Goal: Information Seeking & Learning: Learn about a topic

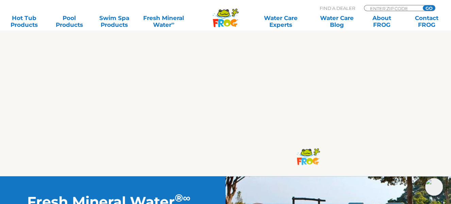
scroll to position [438, 0]
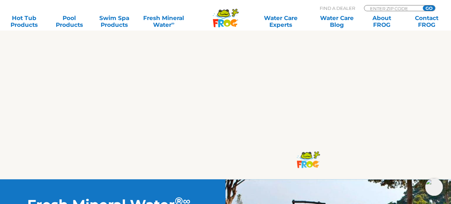
click at [232, 19] on icon ".st130{clip-path:url(#SVGID_2_);fill-rule:evenodd;clip-rule:evenodd;fill:#C3CC0…" at bounding box center [225, 17] width 26 height 19
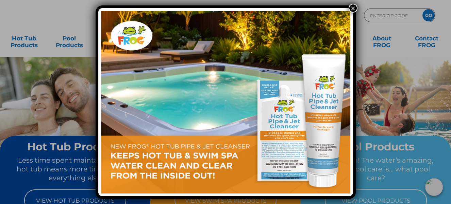
click at [353, 6] on button "×" at bounding box center [352, 8] width 9 height 9
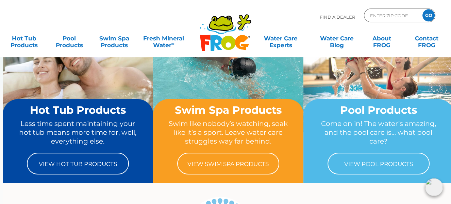
scroll to position [73, 0]
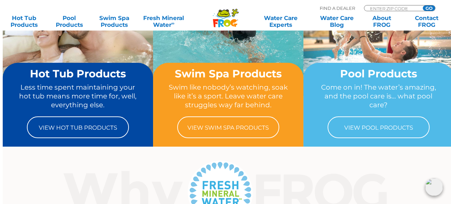
click at [382, 80] on h2 "Pool Products" at bounding box center [378, 74] width 124 height 12
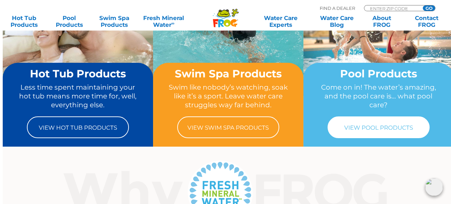
click at [358, 129] on link "View Pool Products" at bounding box center [378, 128] width 102 height 22
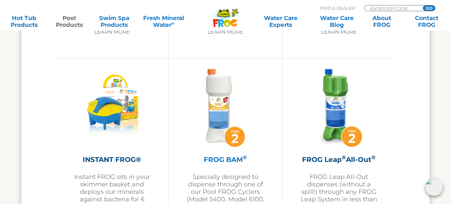
scroll to position [1680, 0]
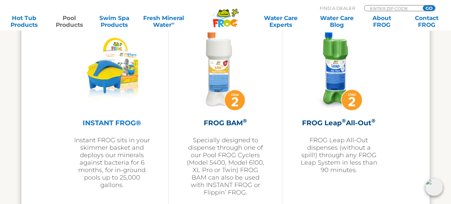
click at [108, 73] on img at bounding box center [112, 71] width 74 height 79
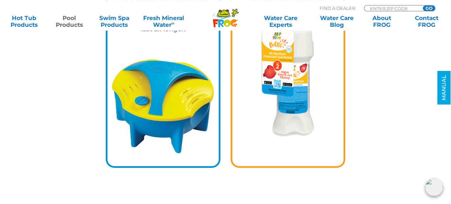
scroll to position [986, 0]
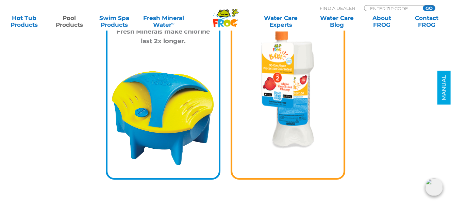
click at [165, 105] on img at bounding box center [162, 119] width 111 height 102
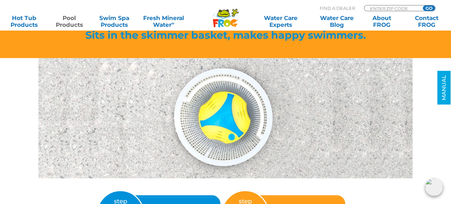
scroll to position [731, 0]
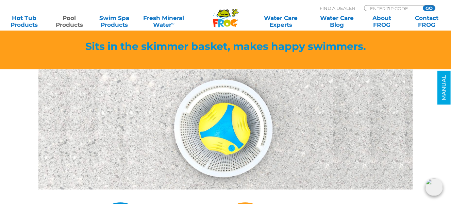
click at [224, 118] on img at bounding box center [225, 129] width 374 height 121
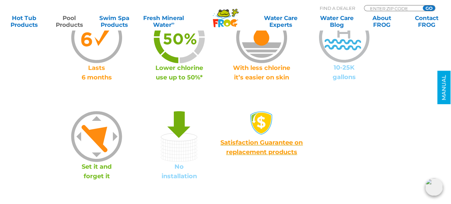
scroll to position [475, 0]
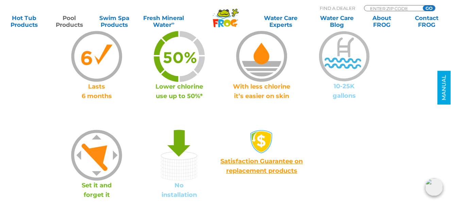
click at [99, 189] on p "Set it and forget it" at bounding box center [96, 190] width 83 height 19
click at [100, 189] on p "Set it and forget it" at bounding box center [96, 190] width 83 height 19
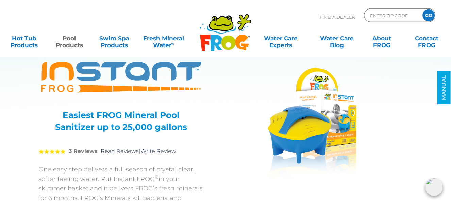
scroll to position [0, 0]
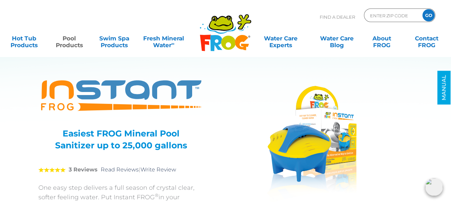
click at [271, 146] on img at bounding box center [310, 144] width 127 height 136
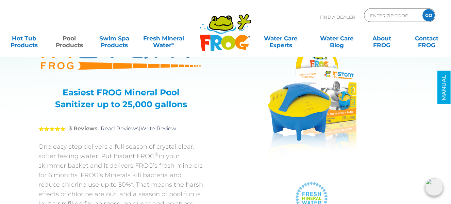
scroll to position [36, 0]
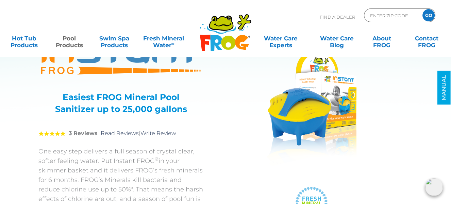
click at [296, 166] on img at bounding box center [310, 108] width 127 height 136
click at [305, 170] on img at bounding box center [310, 108] width 127 height 136
click at [299, 171] on img at bounding box center [310, 108] width 127 height 136
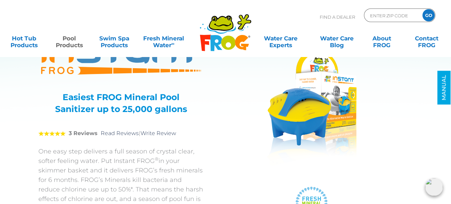
click at [299, 171] on img at bounding box center [310, 108] width 127 height 136
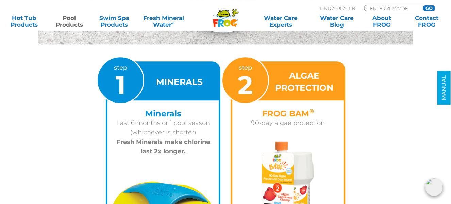
scroll to position [877, 0]
